Goal: Check status: Check status

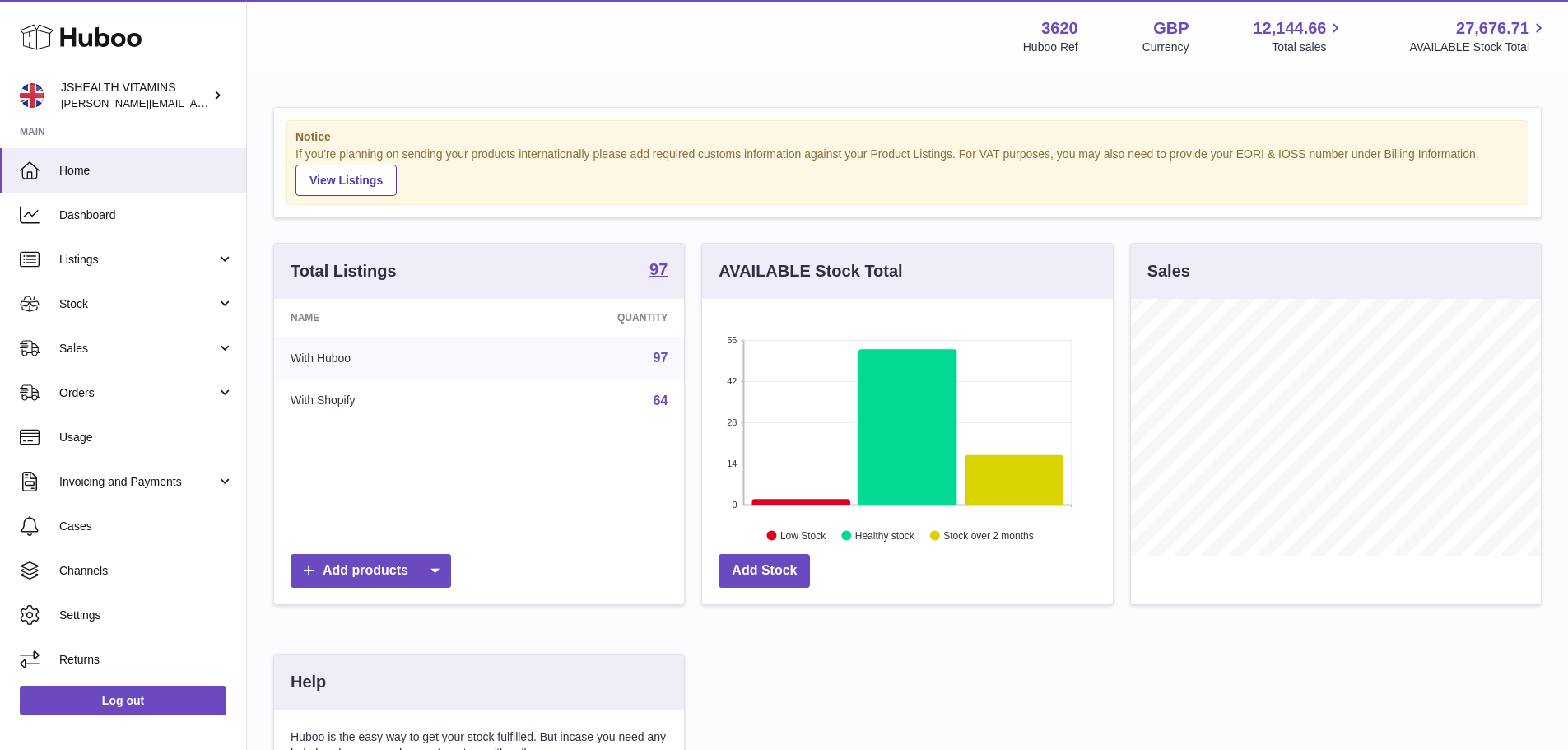
scroll to position [256, 411]
click at [78, 303] on span "Stock" at bounding box center [138, 304] width 157 height 15
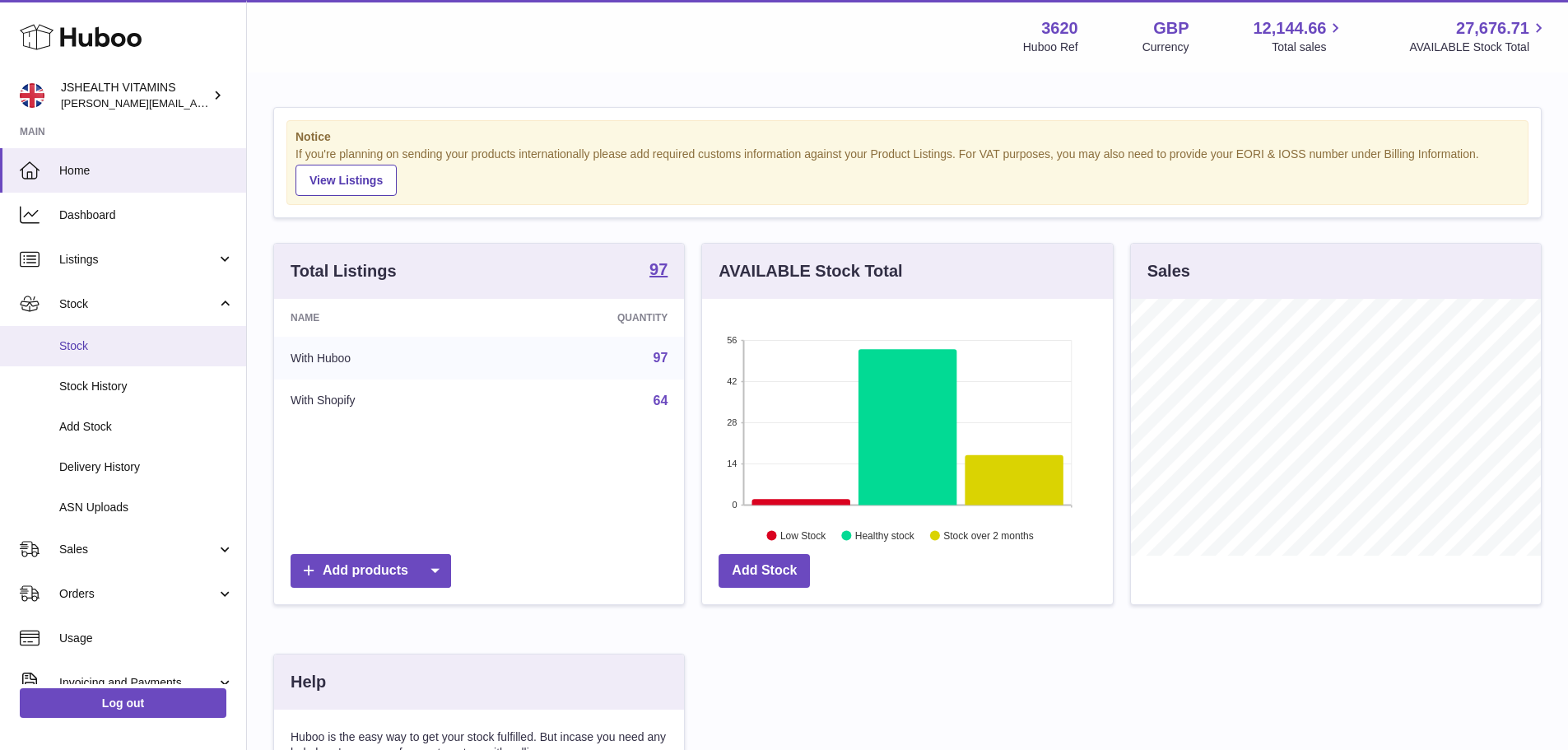
click at [79, 346] on span "Stock" at bounding box center [147, 346] width 175 height 15
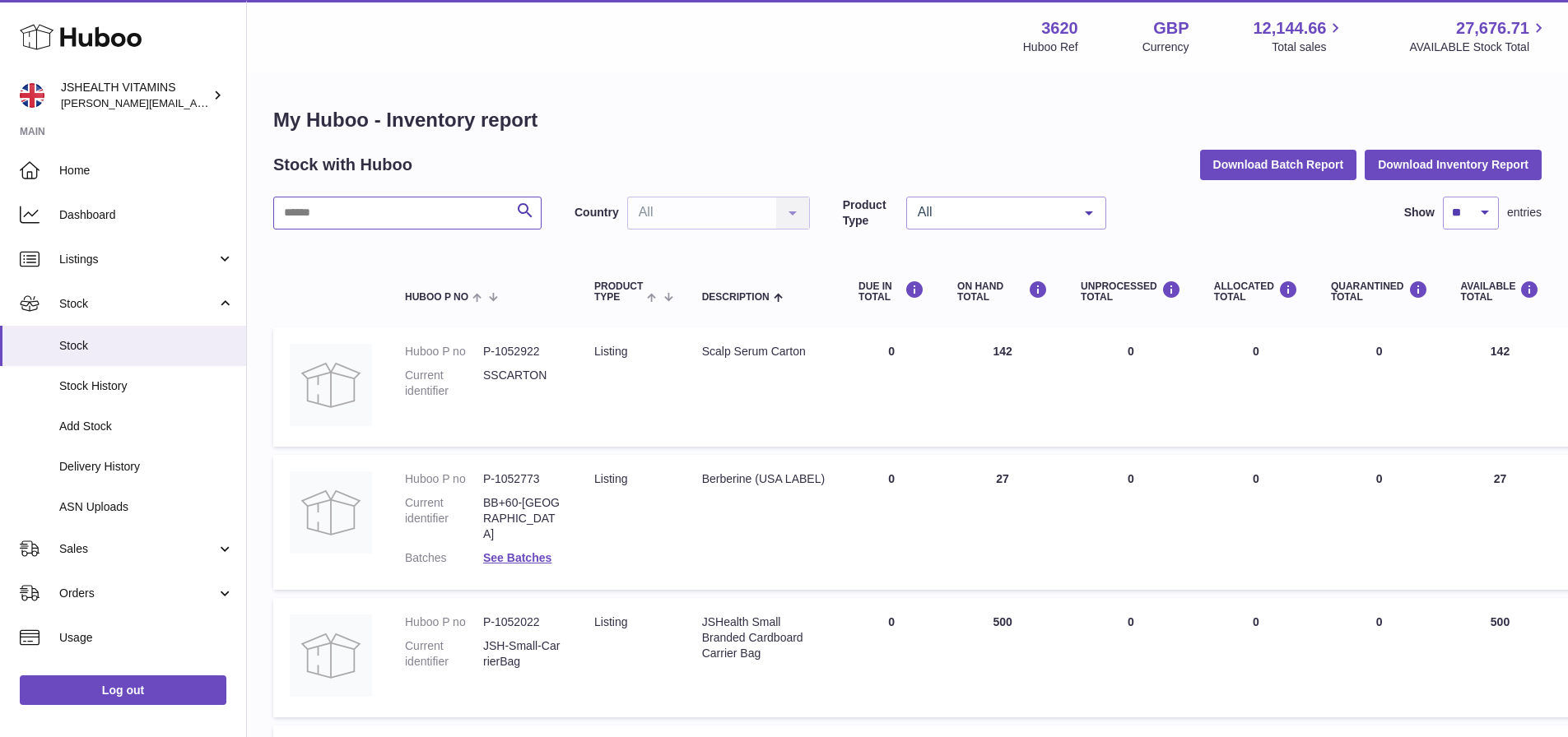
click at [409, 212] on input "text" at bounding box center [407, 213] width 268 height 33
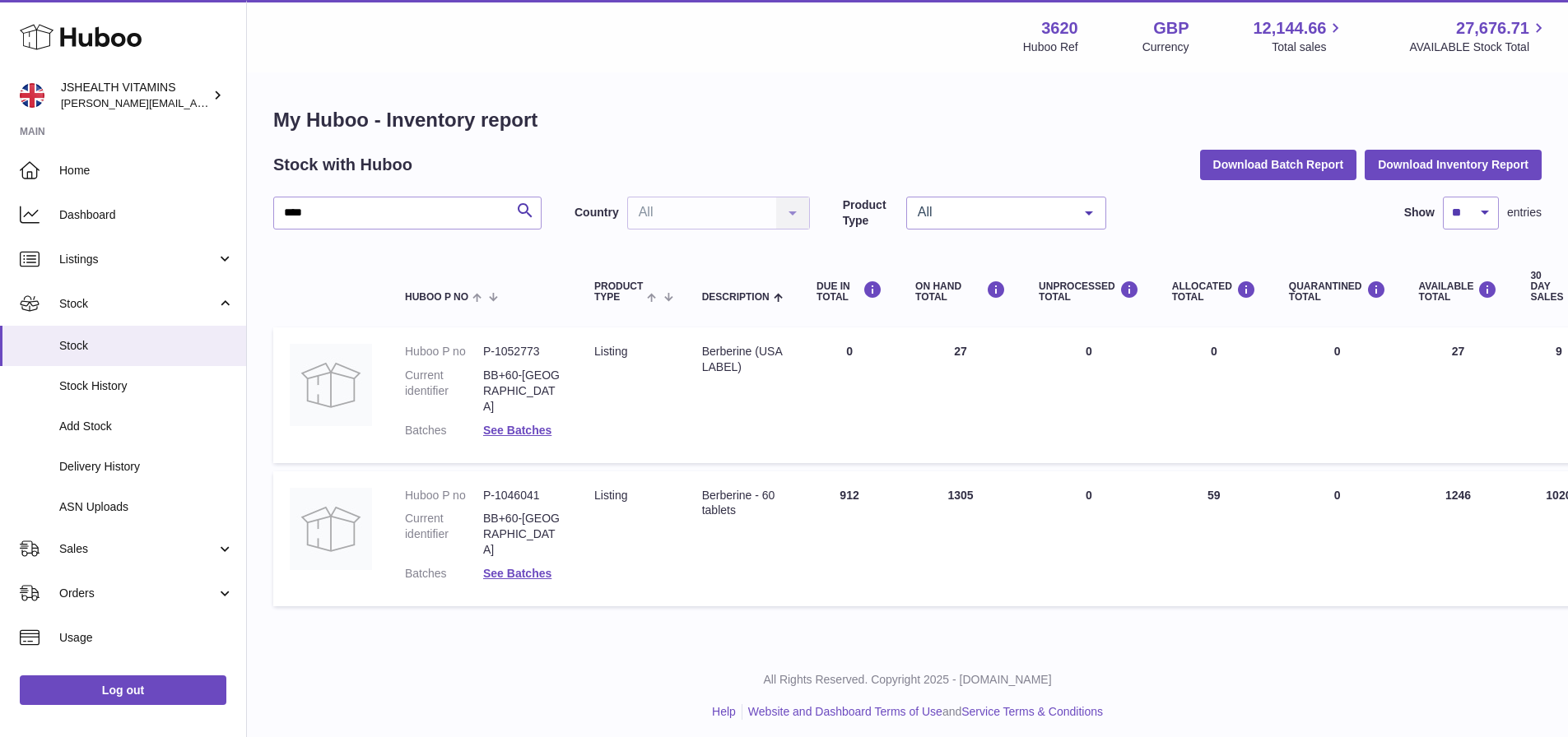
drag, startPoint x: 1432, startPoint y: 472, endPoint x: 1484, endPoint y: 475, distance: 52.1
click at [1484, 475] on td "AVAILABLE Total 1246" at bounding box center [1459, 538] width 112 height 135
click at [990, 475] on td "ON HAND Total 1305" at bounding box center [960, 538] width 124 height 135
drag, startPoint x: 356, startPoint y: 214, endPoint x: 163, endPoint y: 206, distance: 193.2
click at [163, 206] on div "Huboo JSHEALTH VITAMINS [EMAIL_ADDRESS][DOMAIN_NAME] Main Home Dashboard Listin…" at bounding box center [784, 372] width 1568 height 745
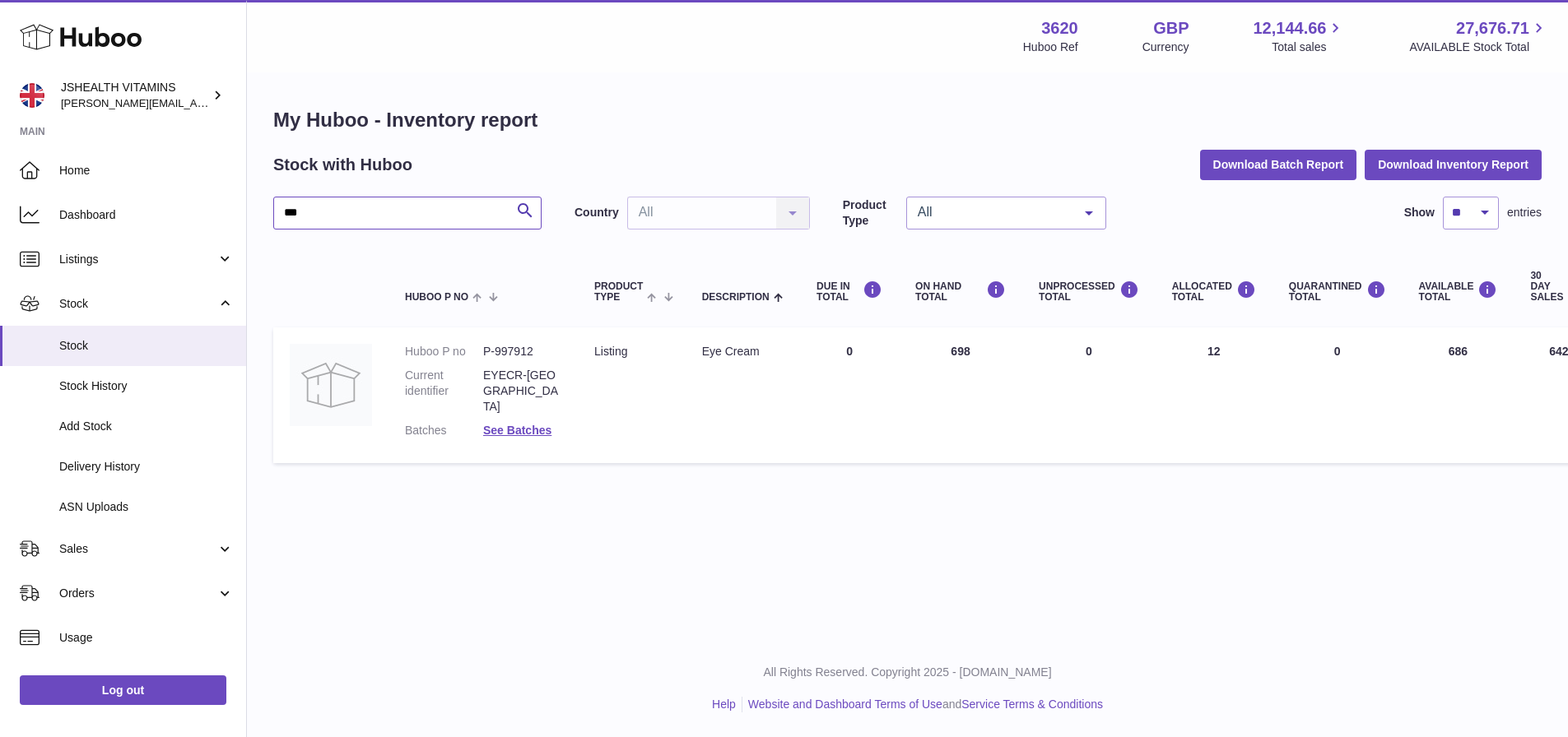
type input "***"
